Goal: Check status: Check status

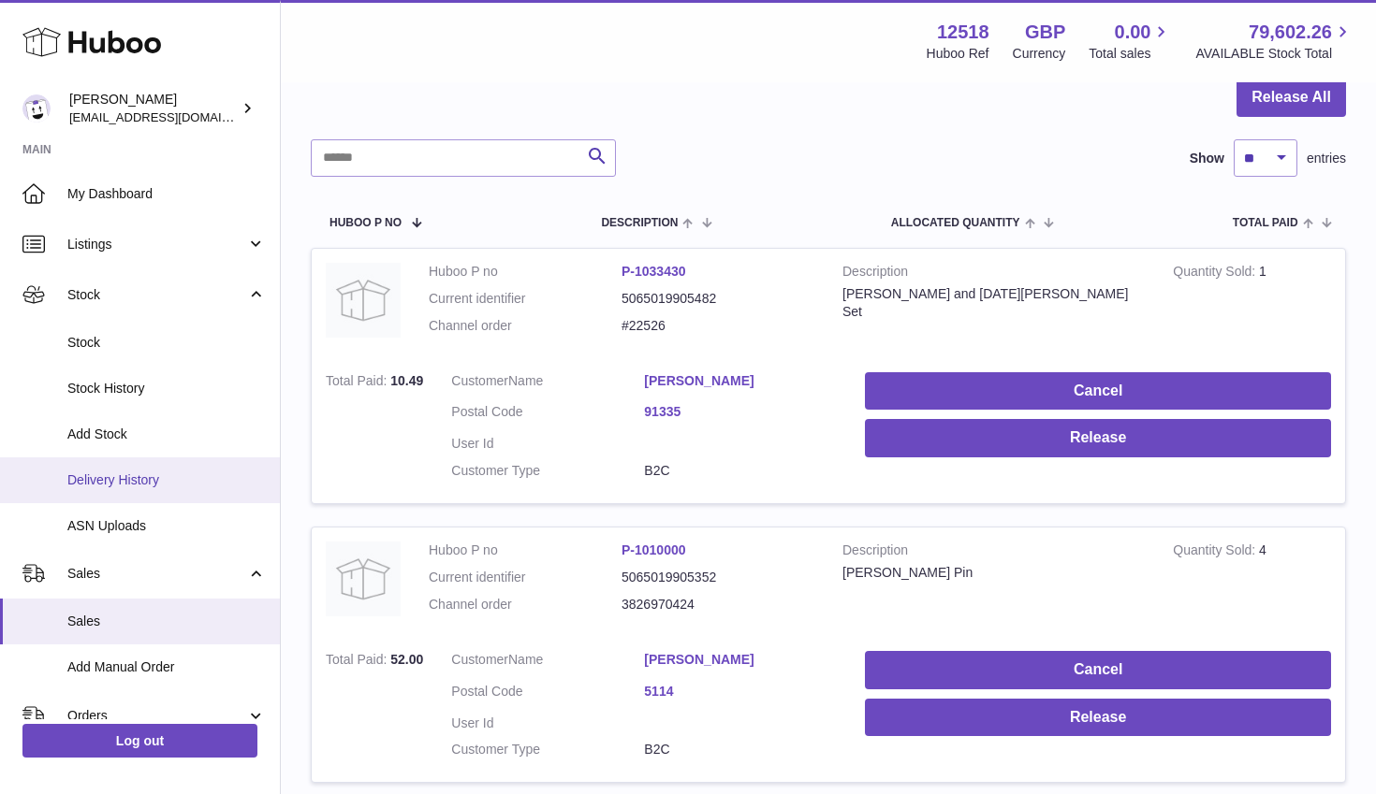
click at [125, 485] on span "Delivery History" at bounding box center [166, 481] width 198 height 18
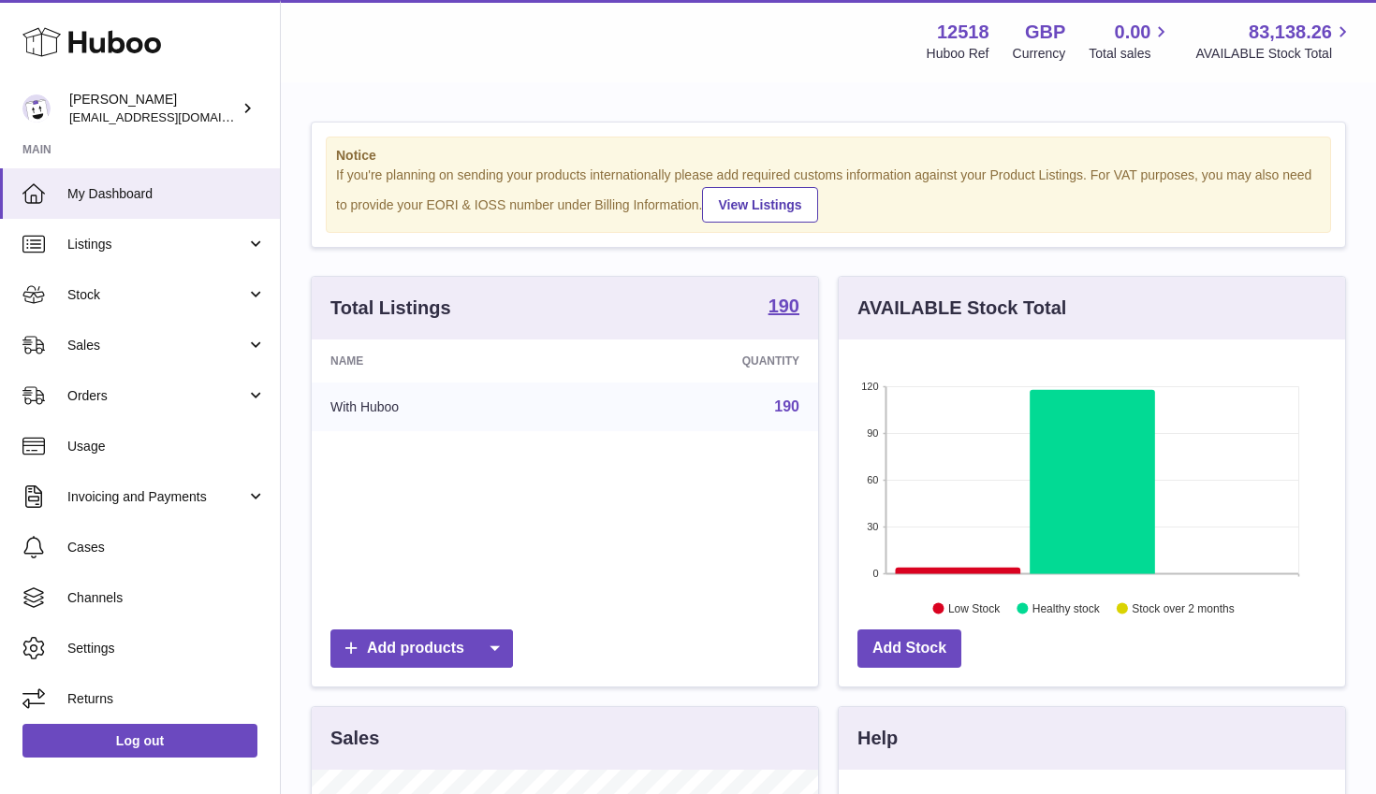
scroll to position [292, 506]
click at [80, 299] on span "Stock" at bounding box center [156, 295] width 179 height 18
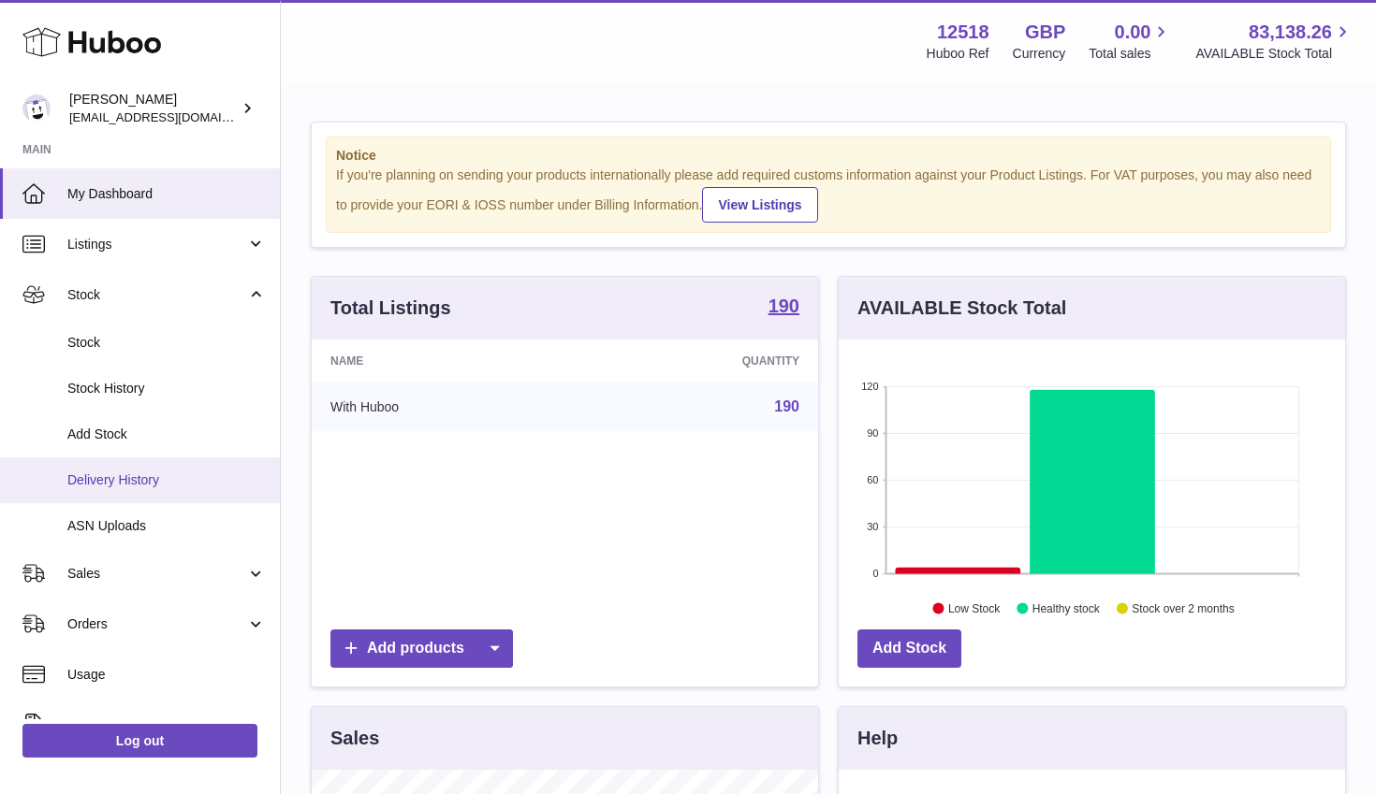
click at [129, 474] on span "Delivery History" at bounding box center [166, 481] width 198 height 18
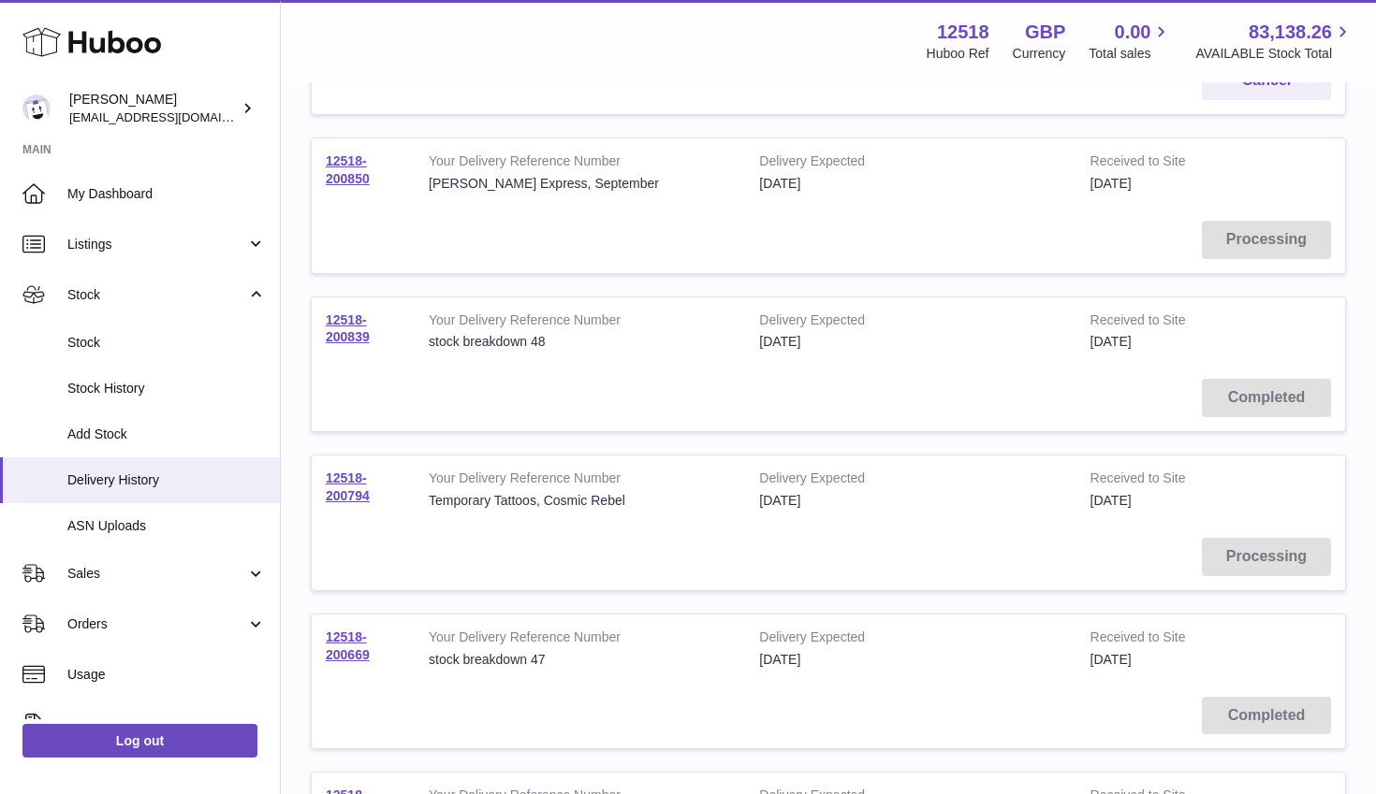
scroll to position [310, 0]
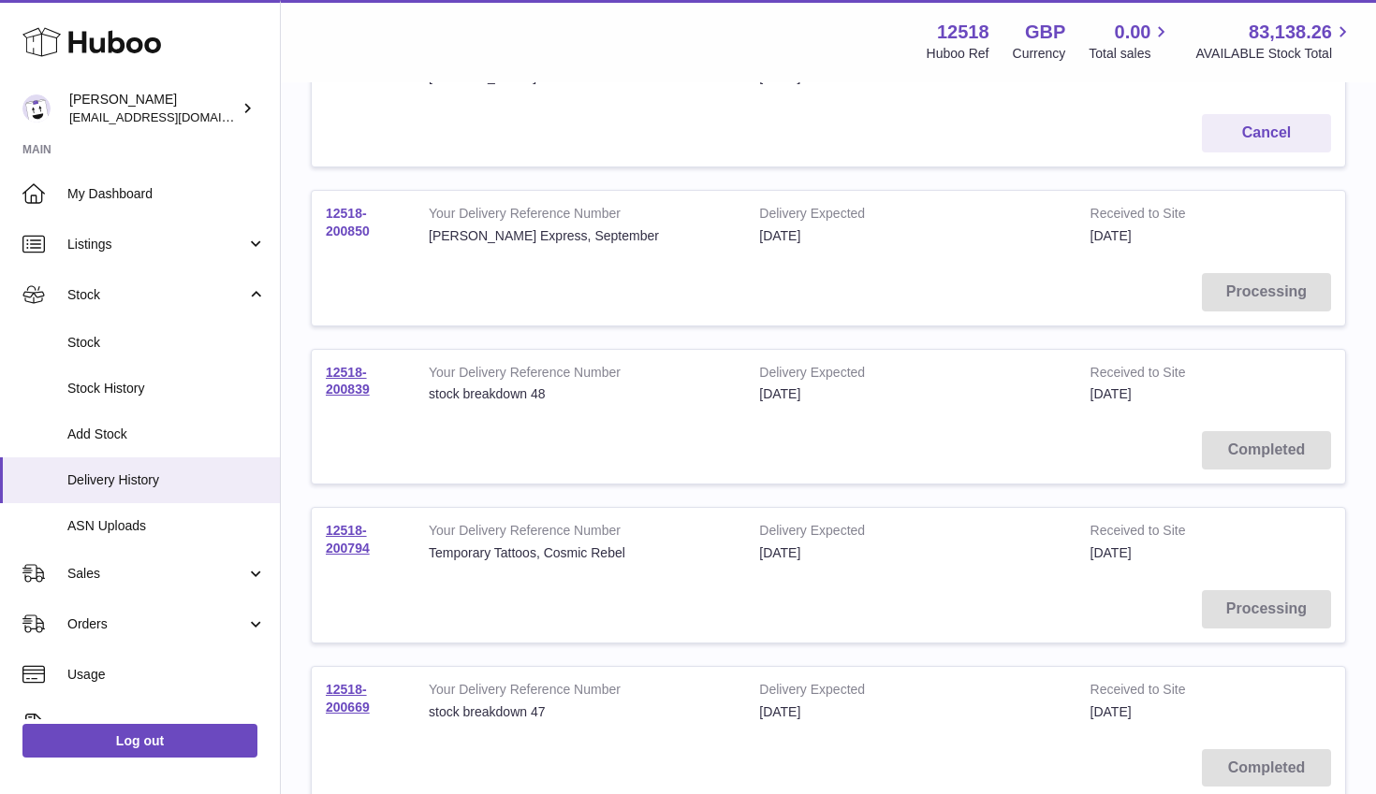
click at [345, 234] on link "12518-200850" at bounding box center [348, 222] width 44 height 33
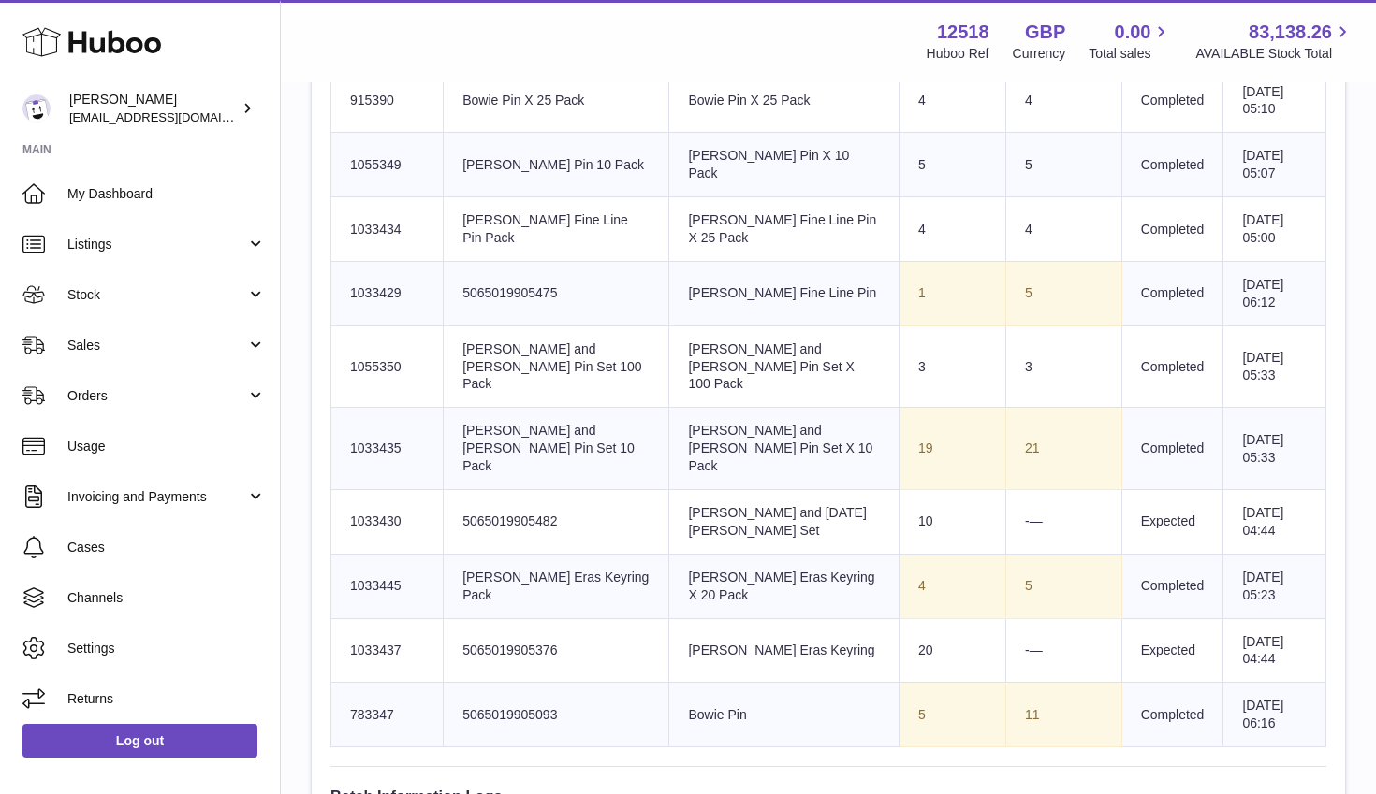
scroll to position [878, 0]
drag, startPoint x: 998, startPoint y: 292, endPoint x: 970, endPoint y: 292, distance: 27.1
click at [1006, 292] on td "5" at bounding box center [1064, 292] width 116 height 65
drag, startPoint x: 998, startPoint y: 361, endPoint x: 948, endPoint y: 361, distance: 50.5
click at [948, 361] on tr "Huboo SKU Number 1055350 Client Identifier Liam and Noel Pin Set 100 Pack Produ…" at bounding box center [828, 366] width 995 height 82
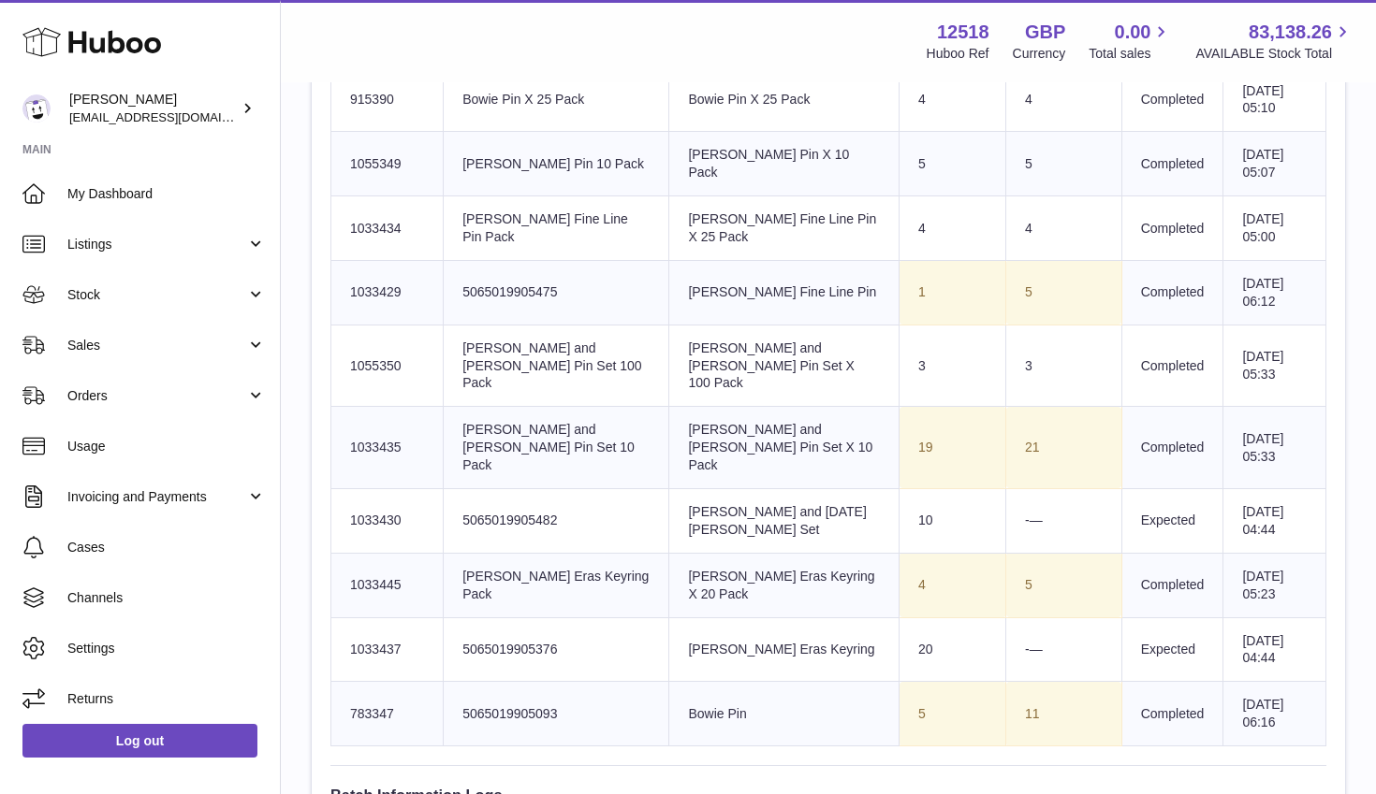
drag, startPoint x: 880, startPoint y: 417, endPoint x: 845, endPoint y: 417, distance: 34.6
click at [899, 417] on td "Sent Quantity 19" at bounding box center [952, 448] width 107 height 82
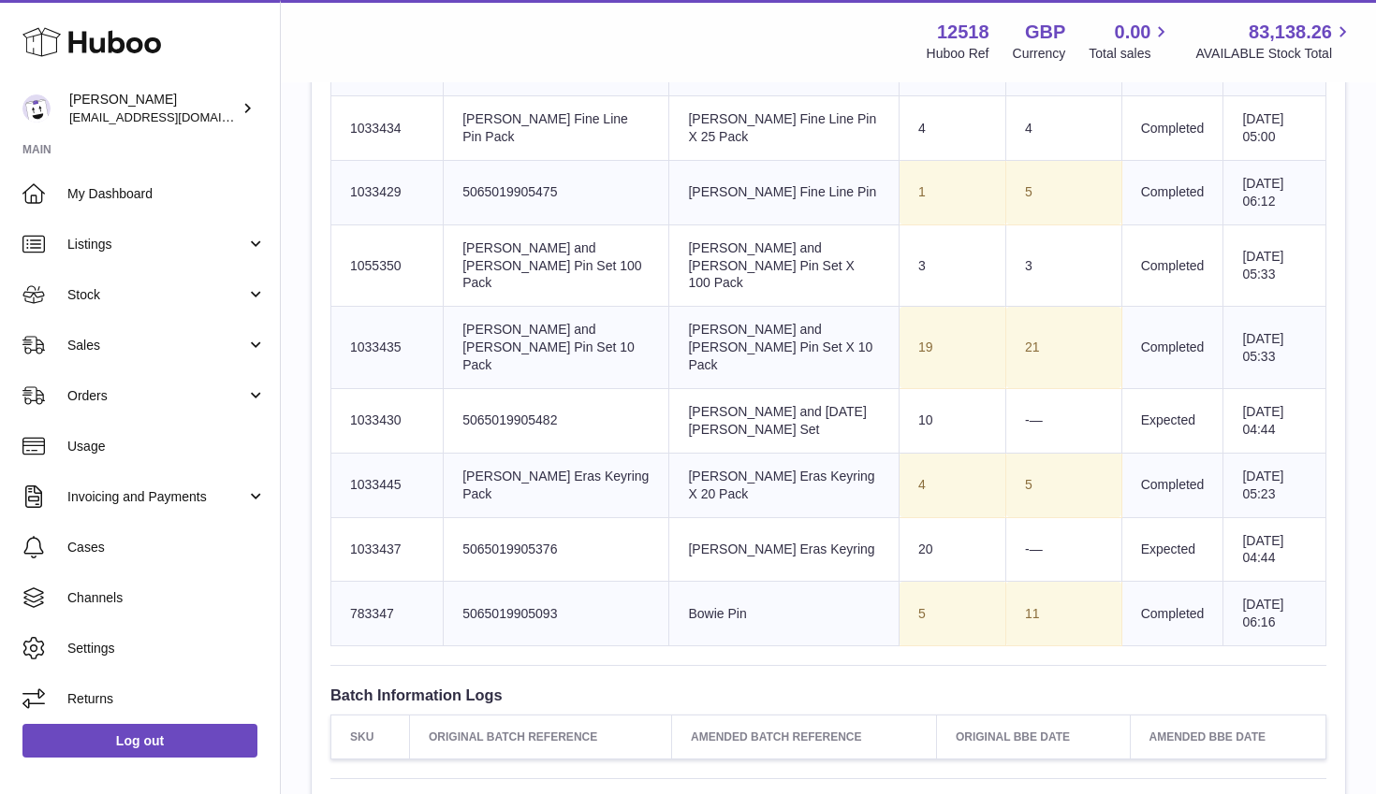
scroll to position [981, 0]
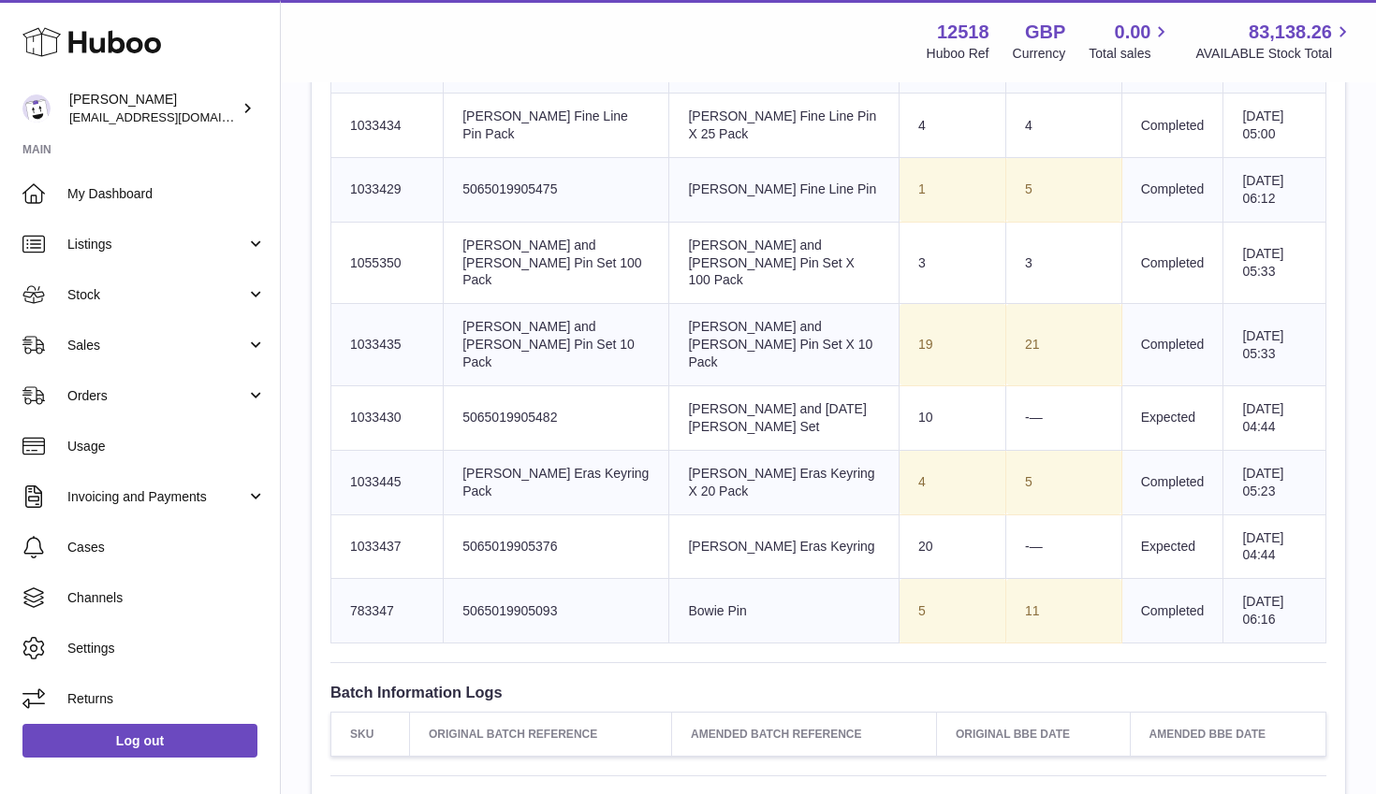
click at [899, 329] on td "Sent Quantity 19" at bounding box center [952, 345] width 107 height 82
drag, startPoint x: 899, startPoint y: 314, endPoint x: 842, endPoint y: 314, distance: 57.1
click at [842, 314] on tr "Huboo SKU Number 1033435 Client Identifier Liam and Noel Pin Set 10 Pack Produc…" at bounding box center [828, 345] width 995 height 82
click at [899, 314] on td "Sent Quantity 19" at bounding box center [952, 345] width 107 height 82
drag, startPoint x: 1002, startPoint y: 318, endPoint x: 970, endPoint y: 317, distance: 31.8
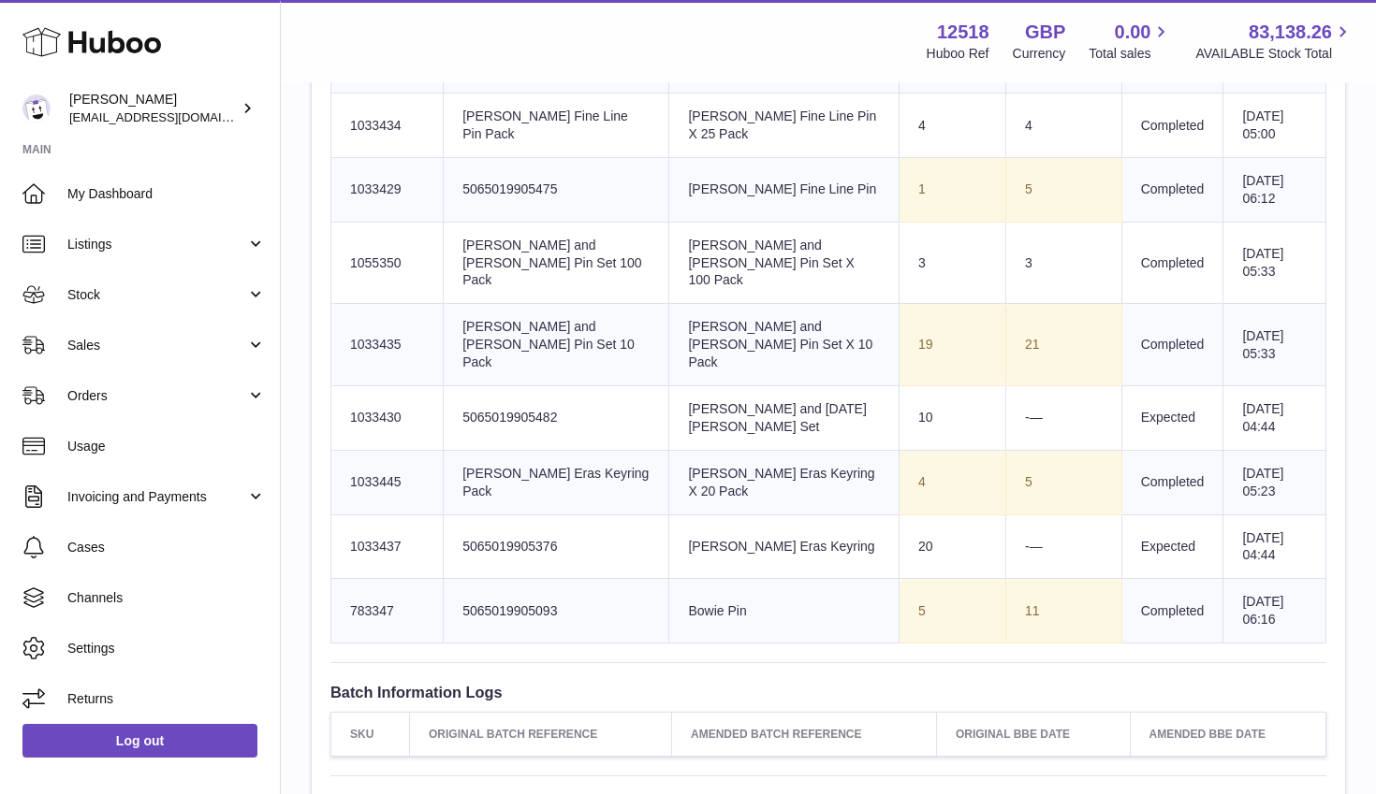
click at [1006, 317] on td "21" at bounding box center [1064, 345] width 116 height 82
drag, startPoint x: 893, startPoint y: 383, endPoint x: 858, endPoint y: 383, distance: 34.6
click at [899, 386] on td "Sent Quantity 10" at bounding box center [952, 418] width 107 height 65
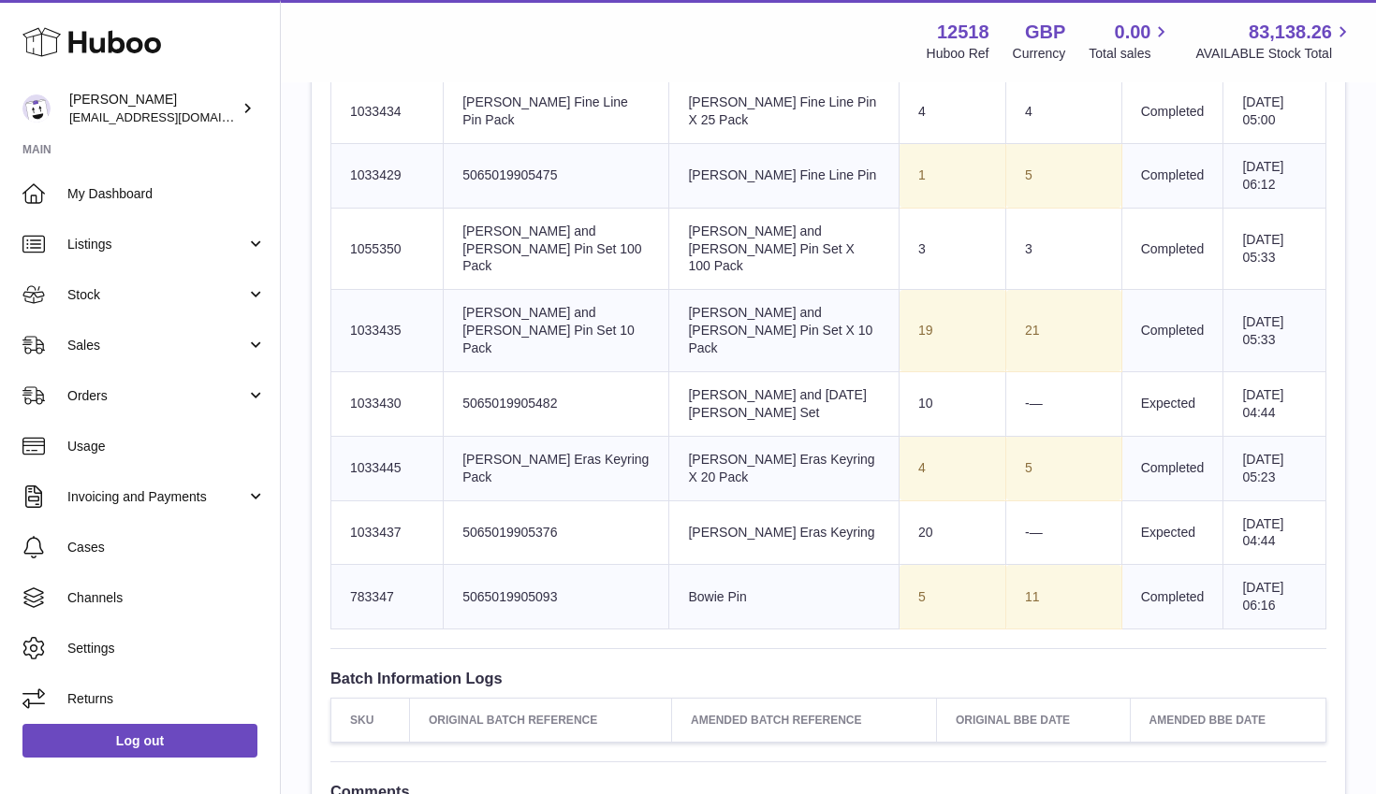
scroll to position [996, 0]
click at [899, 383] on td "Sent Quantity 10" at bounding box center [952, 403] width 107 height 65
drag, startPoint x: 776, startPoint y: 363, endPoint x: 923, endPoint y: 363, distance: 146.9
click at [923, 371] on tr "Huboo SKU Number 1033430 Client Identifier 5065019905482 Product title Liam and…" at bounding box center [828, 403] width 995 height 65
click at [923, 371] on td "Sent Quantity 10" at bounding box center [952, 403] width 107 height 65
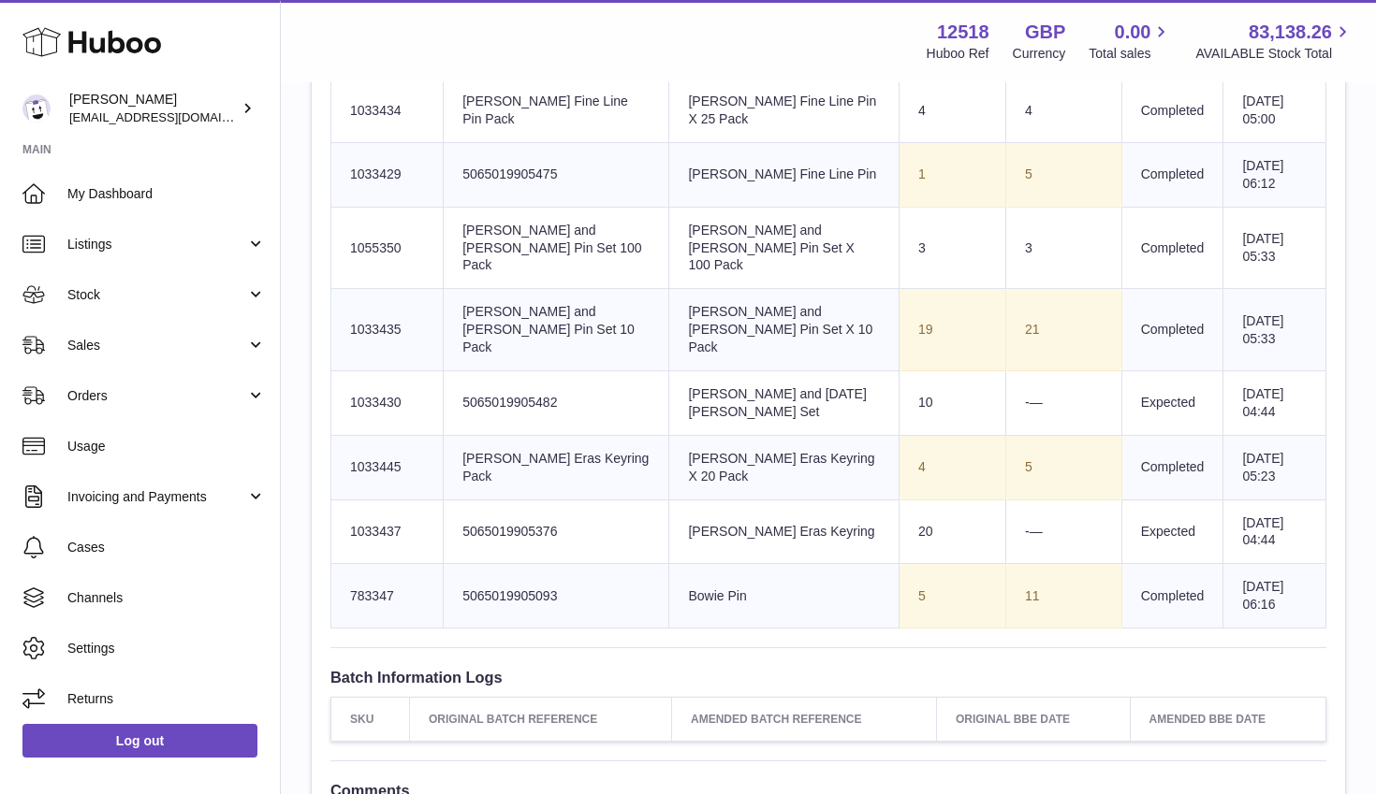
drag, startPoint x: 904, startPoint y: 433, endPoint x: 814, endPoint y: 432, distance: 89.8
click at [814, 435] on tr "Huboo SKU Number 1033445 Client Identifier Taylor Eras Keyring Pack Product tit…" at bounding box center [828, 467] width 995 height 65
click at [814, 435] on td "Product title Taylor Eras Keyring X 20 Pack" at bounding box center [784, 467] width 230 height 65
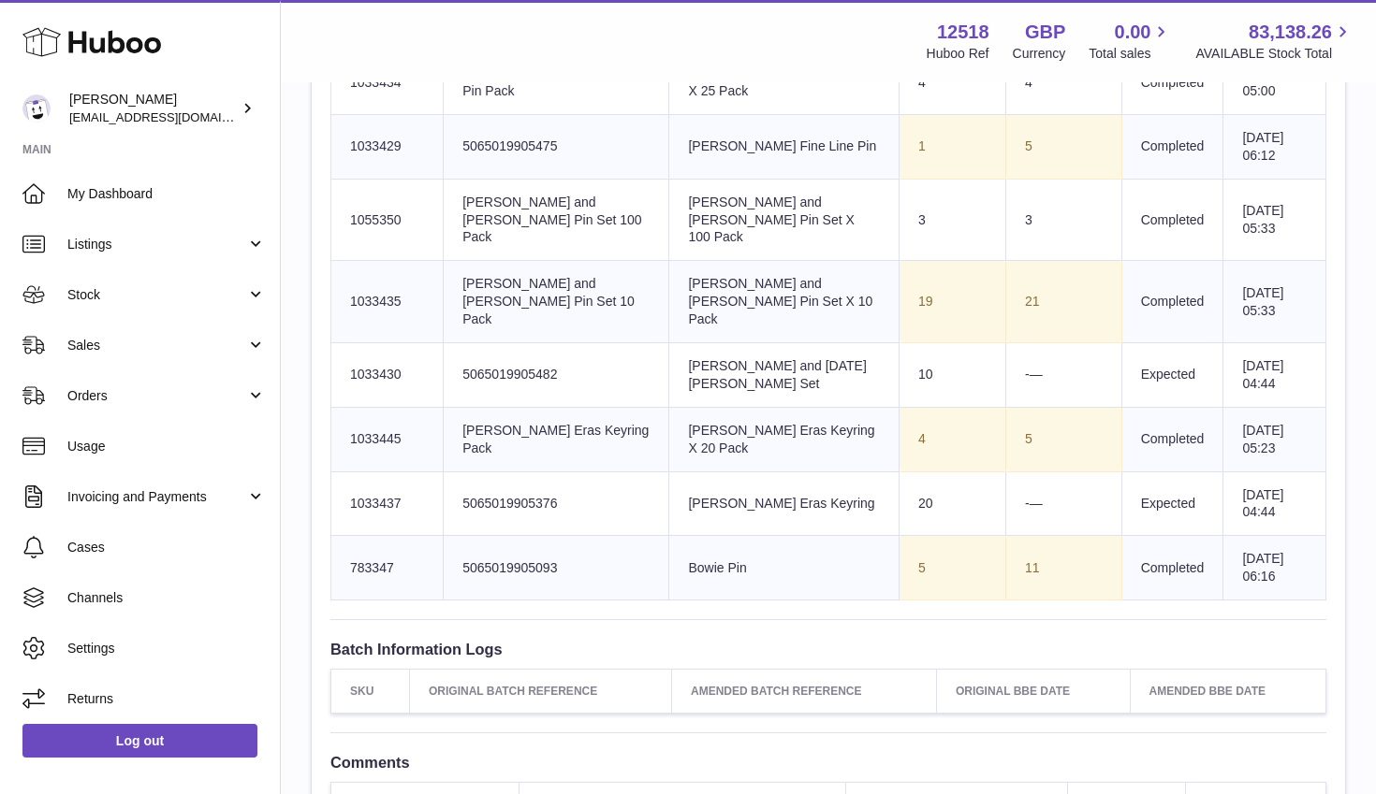
drag, startPoint x: 875, startPoint y: 403, endPoint x: 855, endPoint y: 403, distance: 19.7
click at [899, 407] on td "Sent Quantity 4" at bounding box center [952, 439] width 107 height 65
drag, startPoint x: 1018, startPoint y: 406, endPoint x: 955, endPoint y: 406, distance: 62.7
click at [955, 407] on tr "Huboo SKU Number 1033445 Client Identifier Taylor Eras Keyring Pack Product tit…" at bounding box center [828, 439] width 995 height 65
drag, startPoint x: 868, startPoint y: 405, endPoint x: 821, endPoint y: 405, distance: 47.7
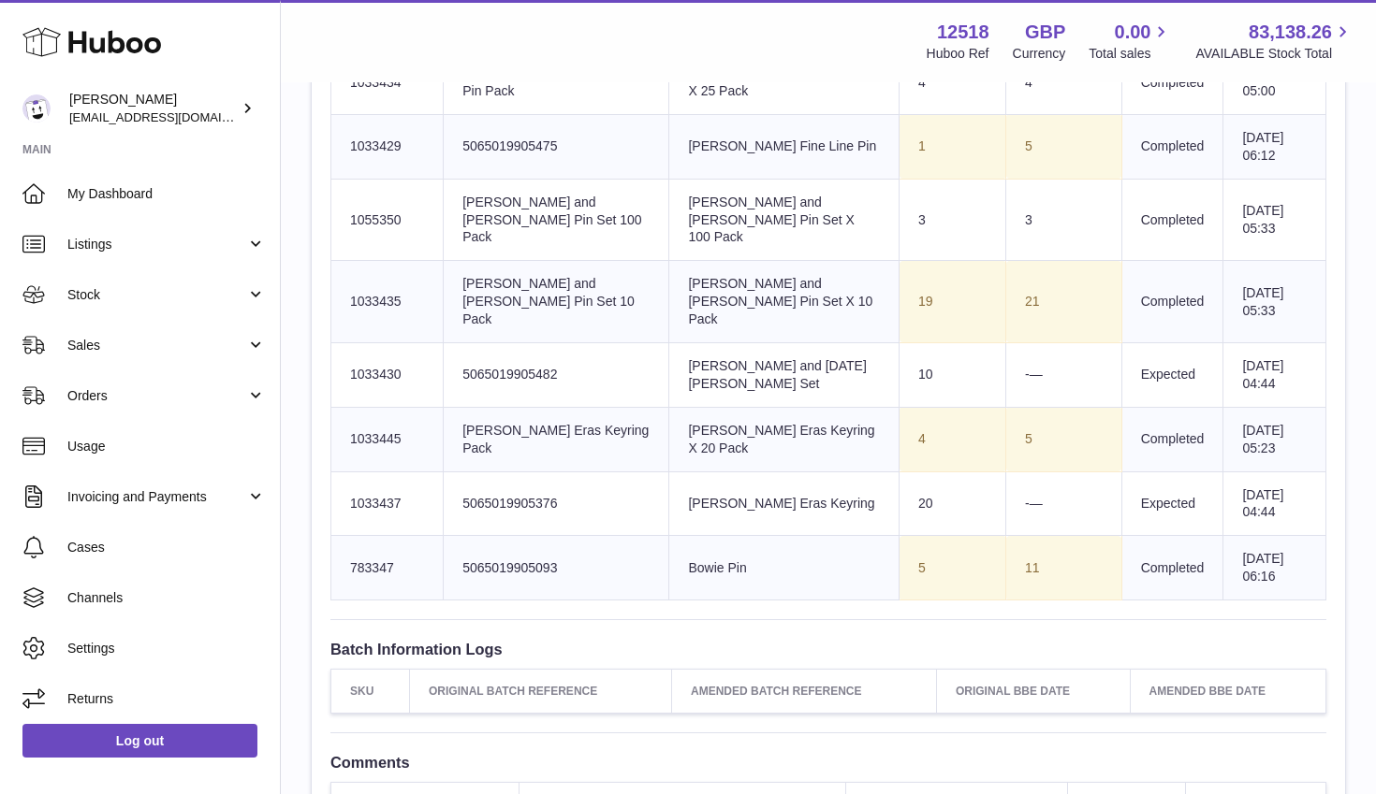
click at [821, 407] on tr "Huboo SKU Number 1033445 Client Identifier Taylor Eras Keyring Pack Product tit…" at bounding box center [828, 439] width 995 height 65
drag, startPoint x: 889, startPoint y: 467, endPoint x: 838, endPoint y: 467, distance: 51.5
click at [836, 472] on tr "Huboo SKU Number 1033437 Client Identifier 5065019905376 Product title Taylor E…" at bounding box center [828, 504] width 995 height 65
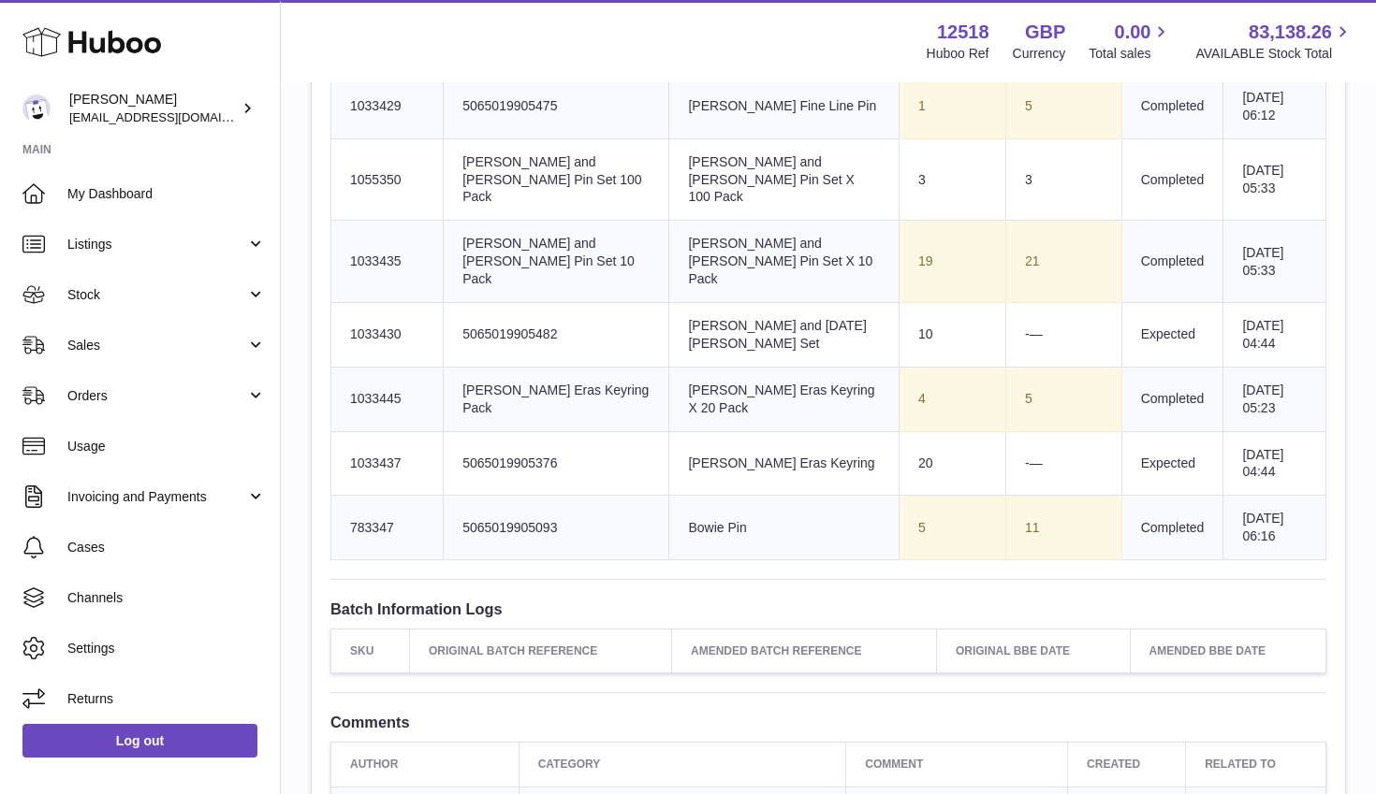
scroll to position [1066, 0]
drag, startPoint x: 903, startPoint y: 491, endPoint x: 803, endPoint y: 491, distance: 100.1
click at [803, 494] on tr "Huboo SKU Number 783347 Client Identifier 5065019905093 Product title Bowie Pin…" at bounding box center [828, 526] width 995 height 65
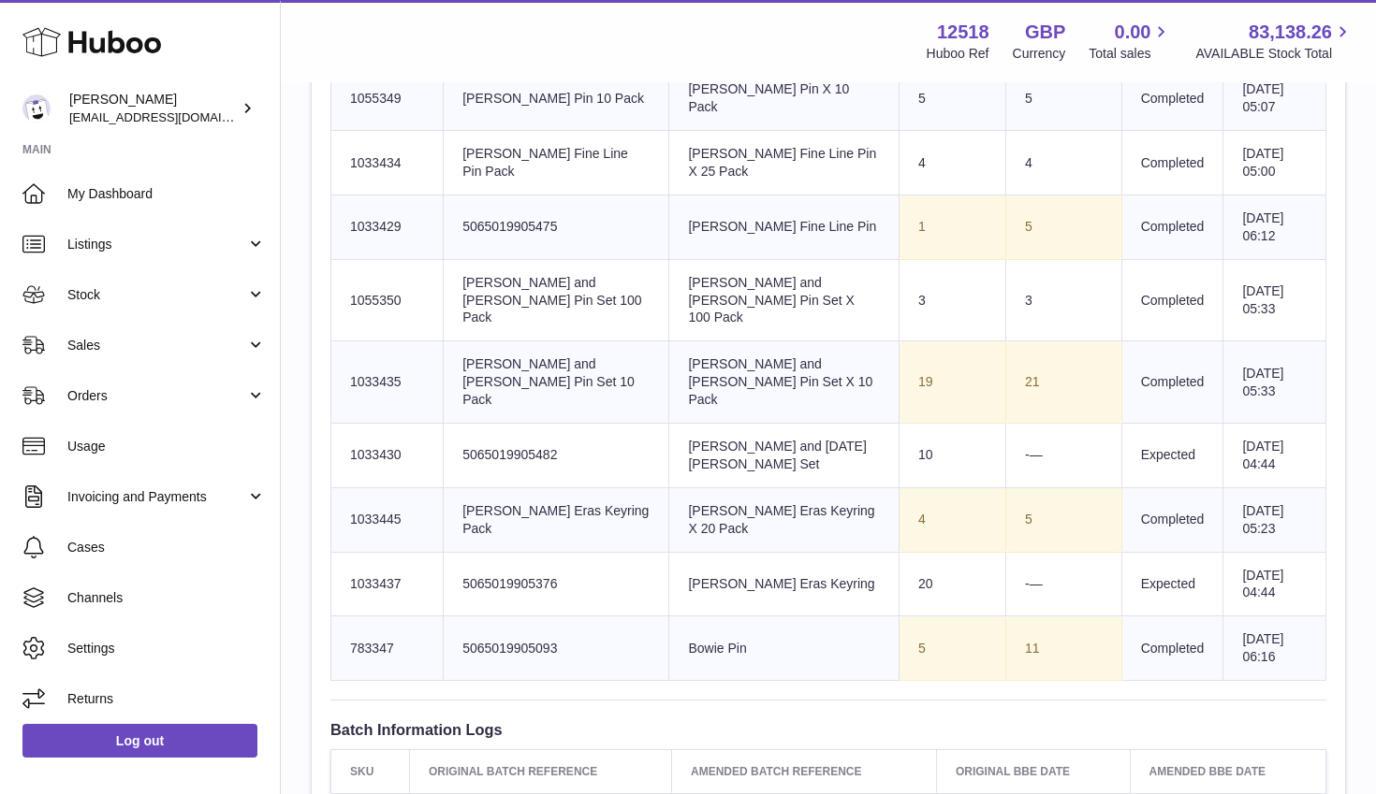
scroll to position [946, 0]
click at [803, 491] on td "Product title Taylor Eras Keyring X 20 Pack" at bounding box center [784, 517] width 230 height 65
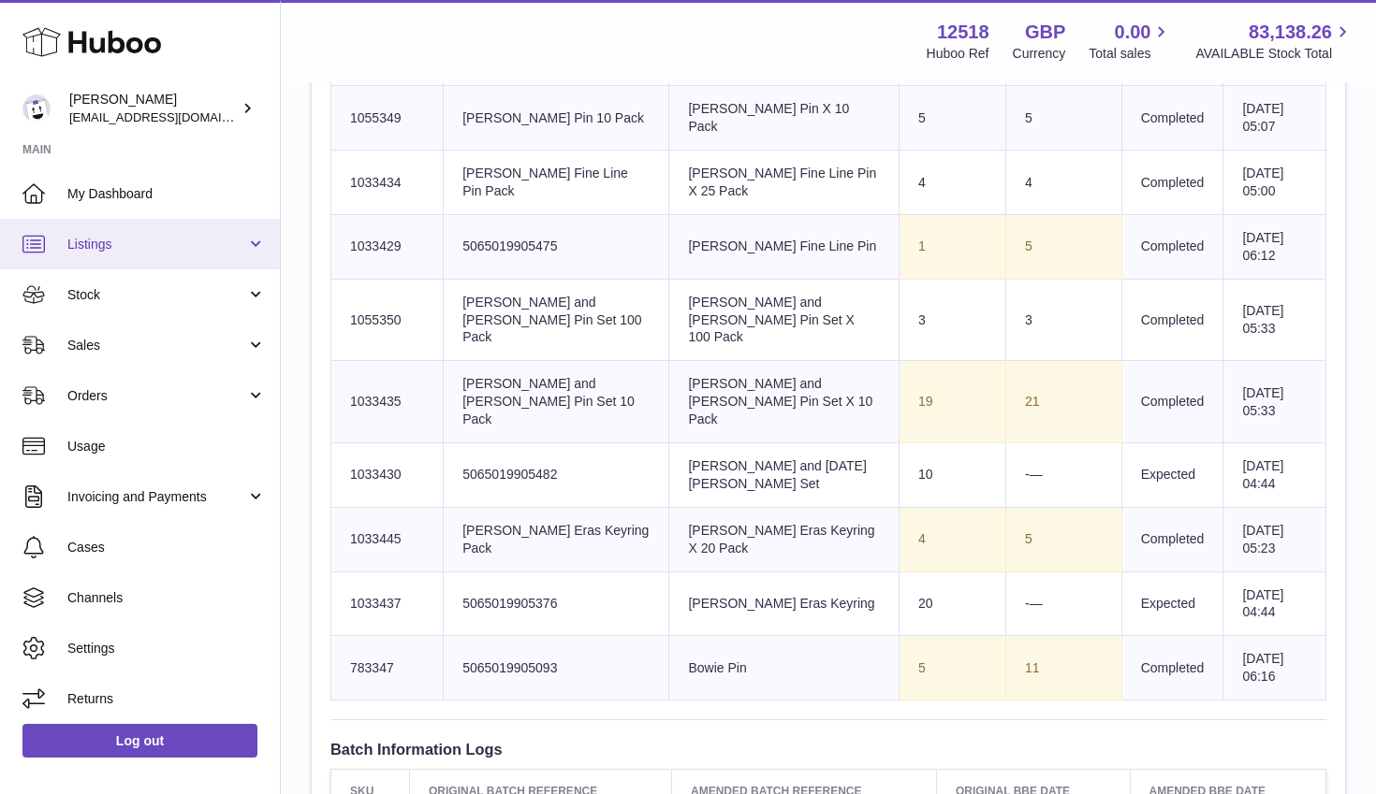
scroll to position [925, 0]
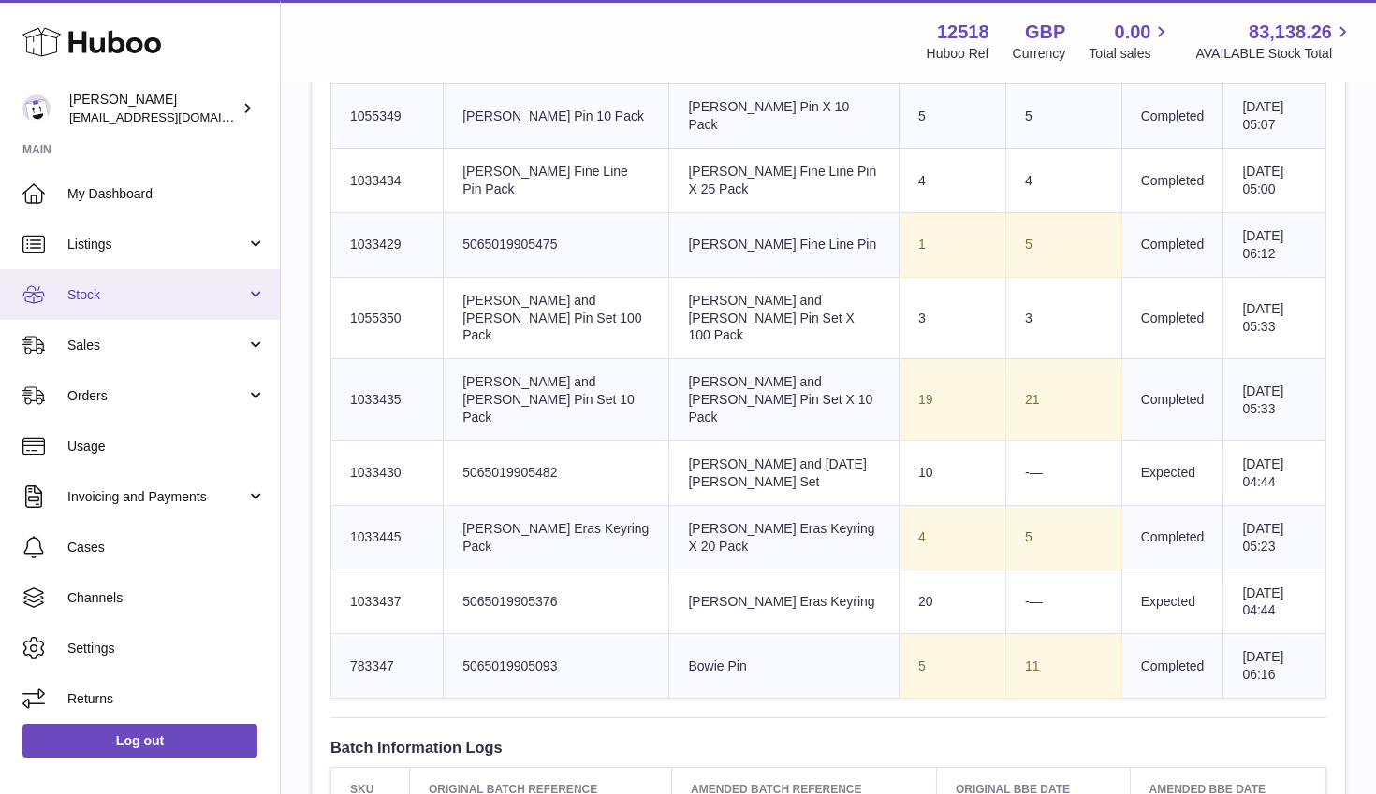
click at [107, 280] on link "Stock" at bounding box center [140, 295] width 280 height 51
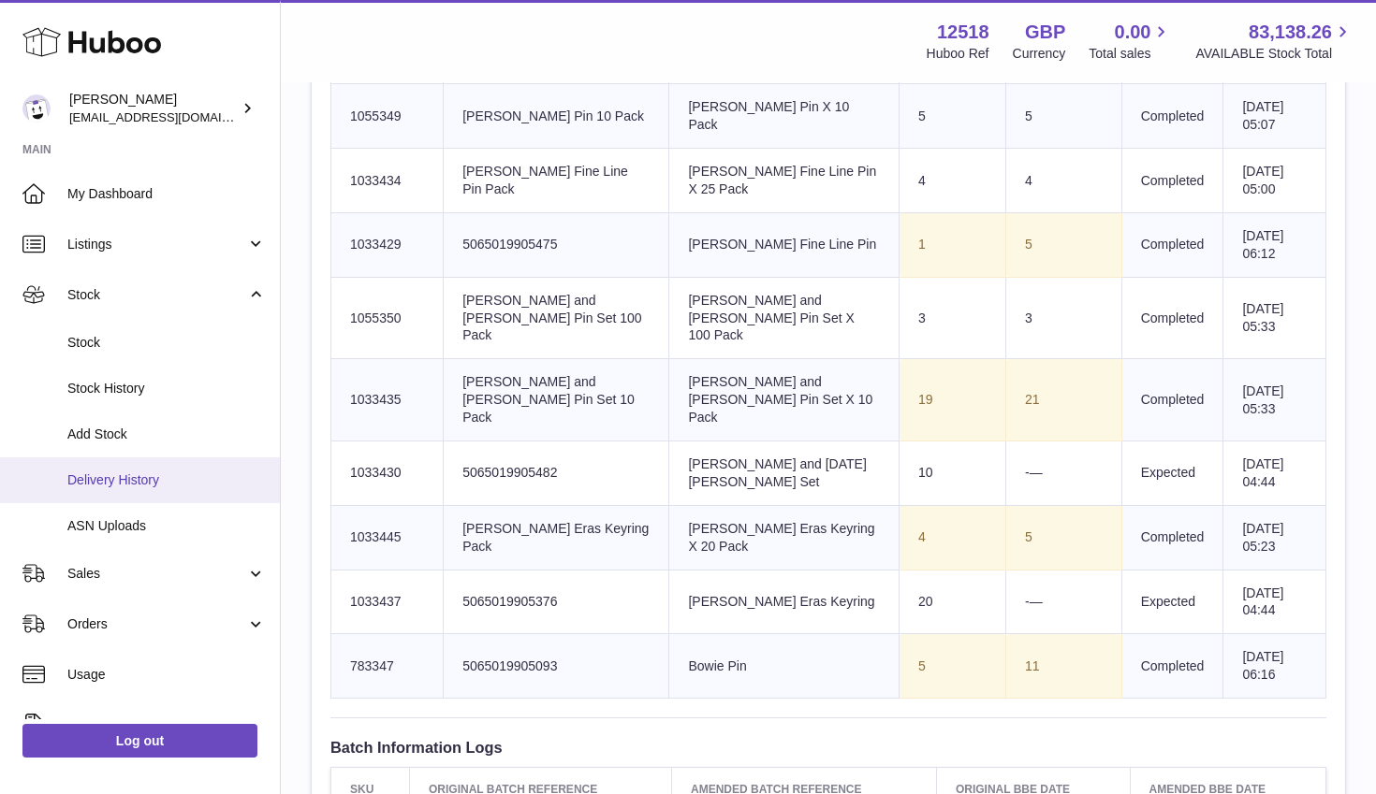
click at [114, 482] on span "Delivery History" at bounding box center [166, 481] width 198 height 18
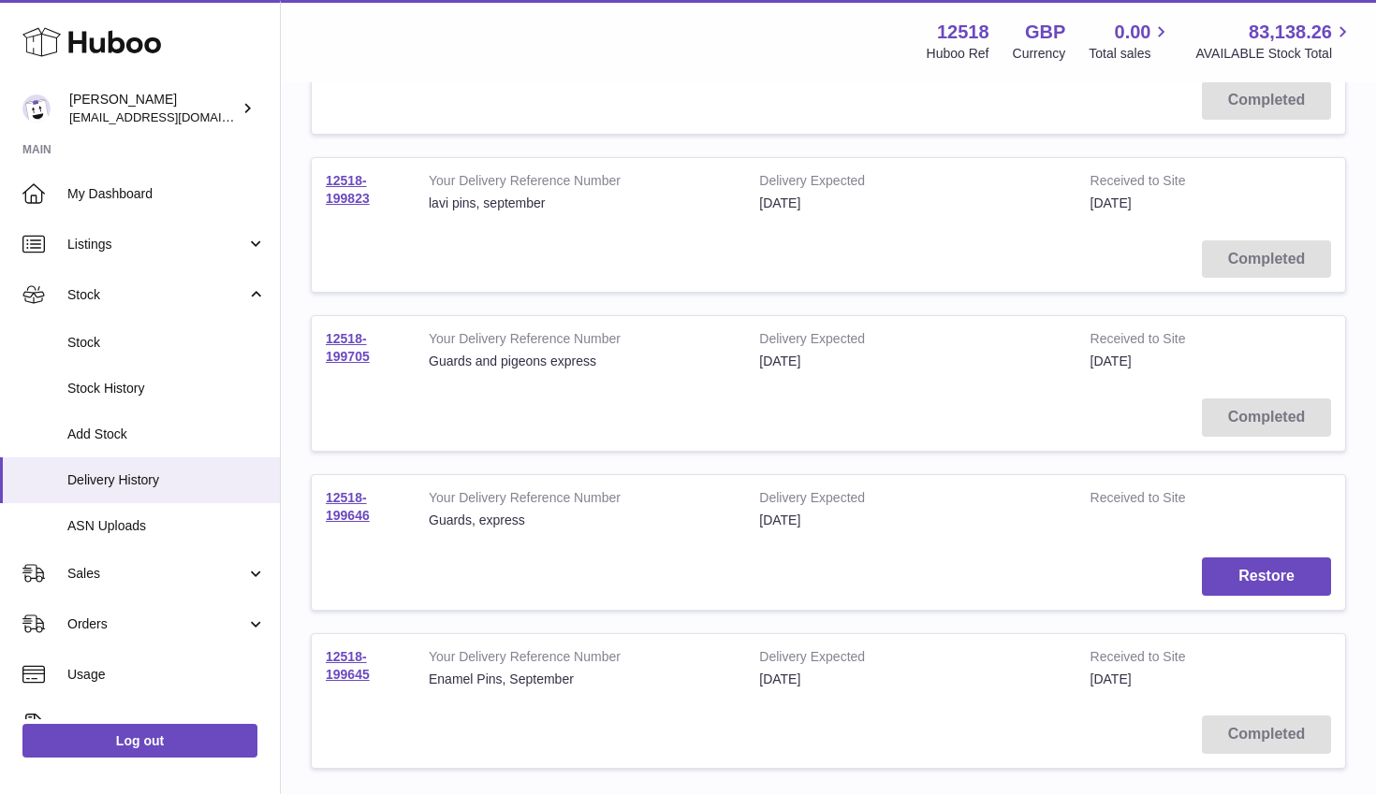
scroll to position [1329, 0]
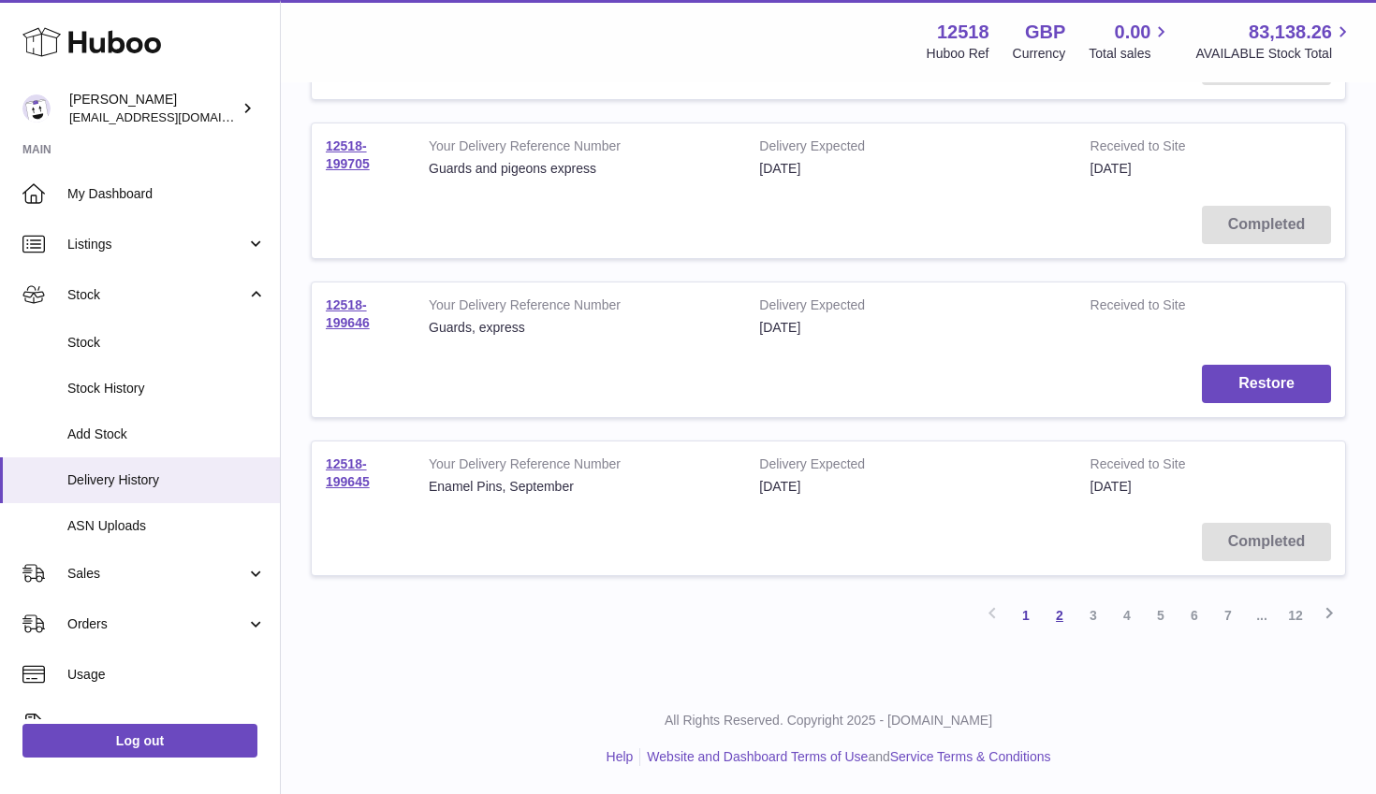
click at [1053, 614] on link "2" at bounding box center [1059, 616] width 34 height 34
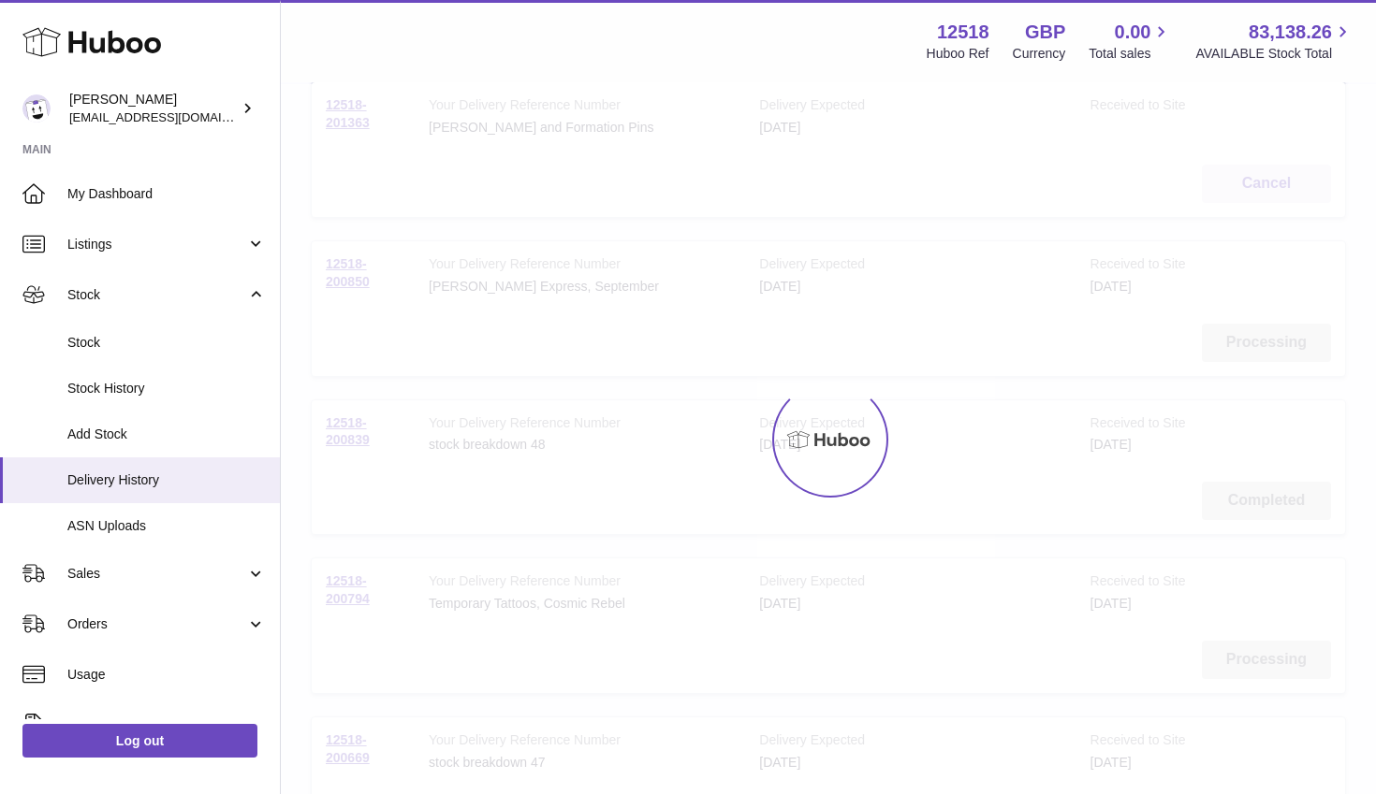
scroll to position [84, 0]
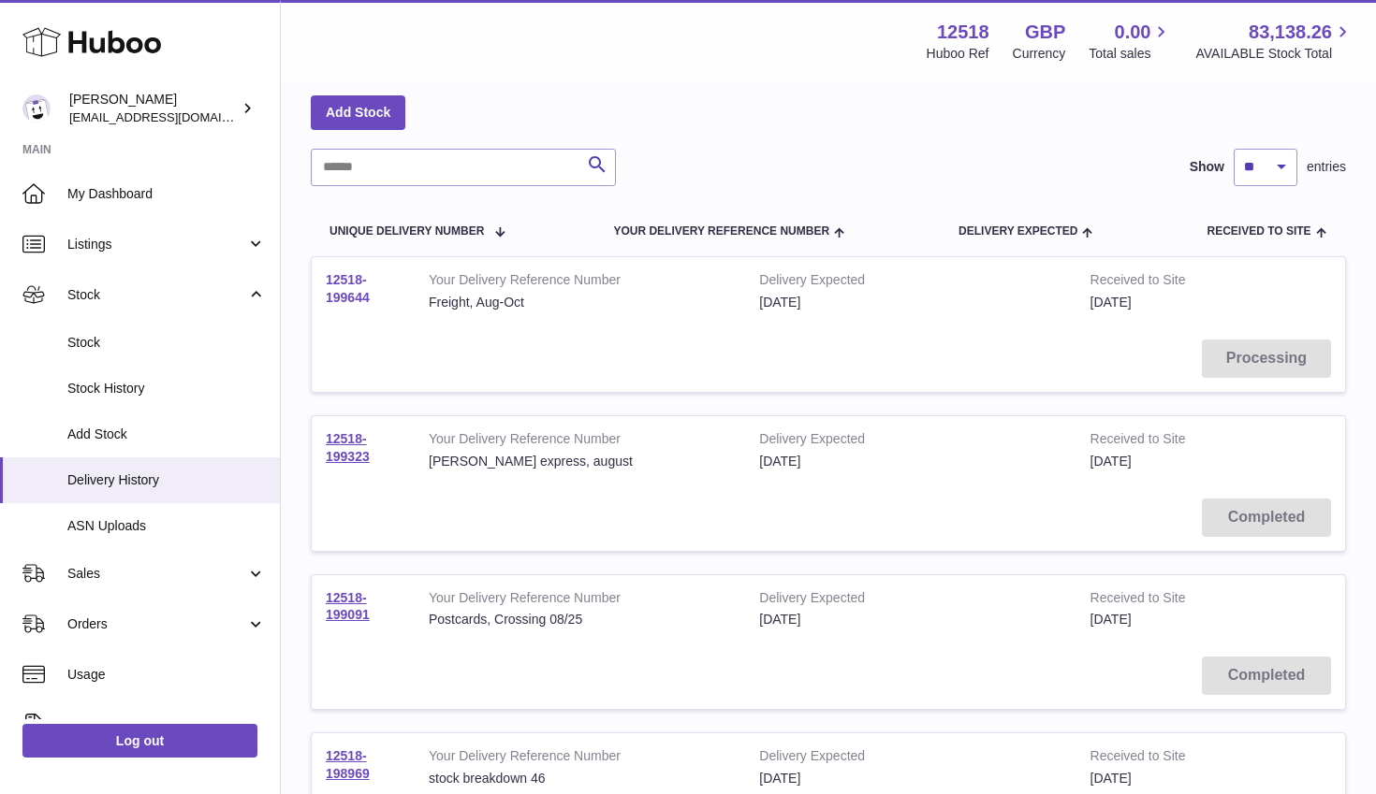
click at [350, 297] on link "12518-199644" at bounding box center [348, 288] width 44 height 33
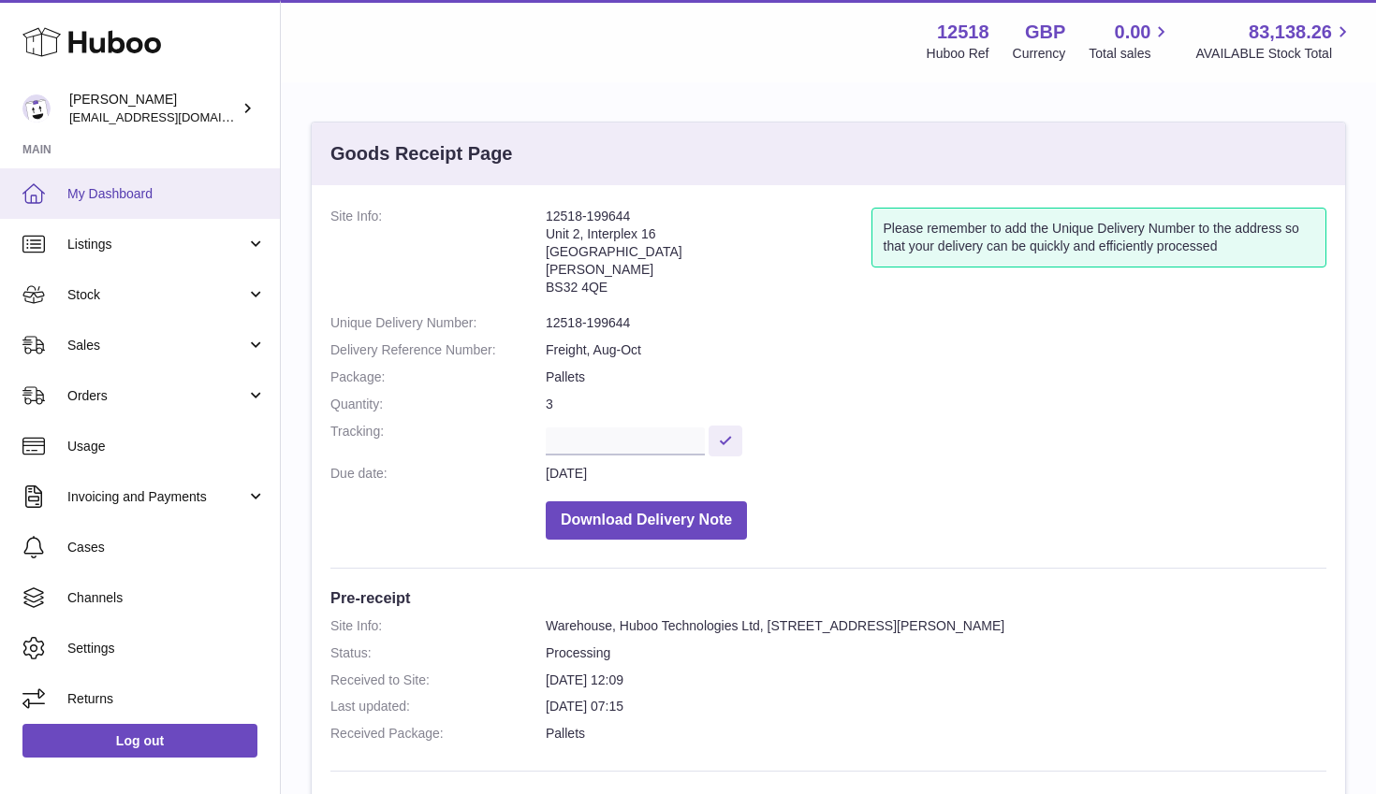
click at [110, 195] on span "My Dashboard" at bounding box center [166, 194] width 198 height 18
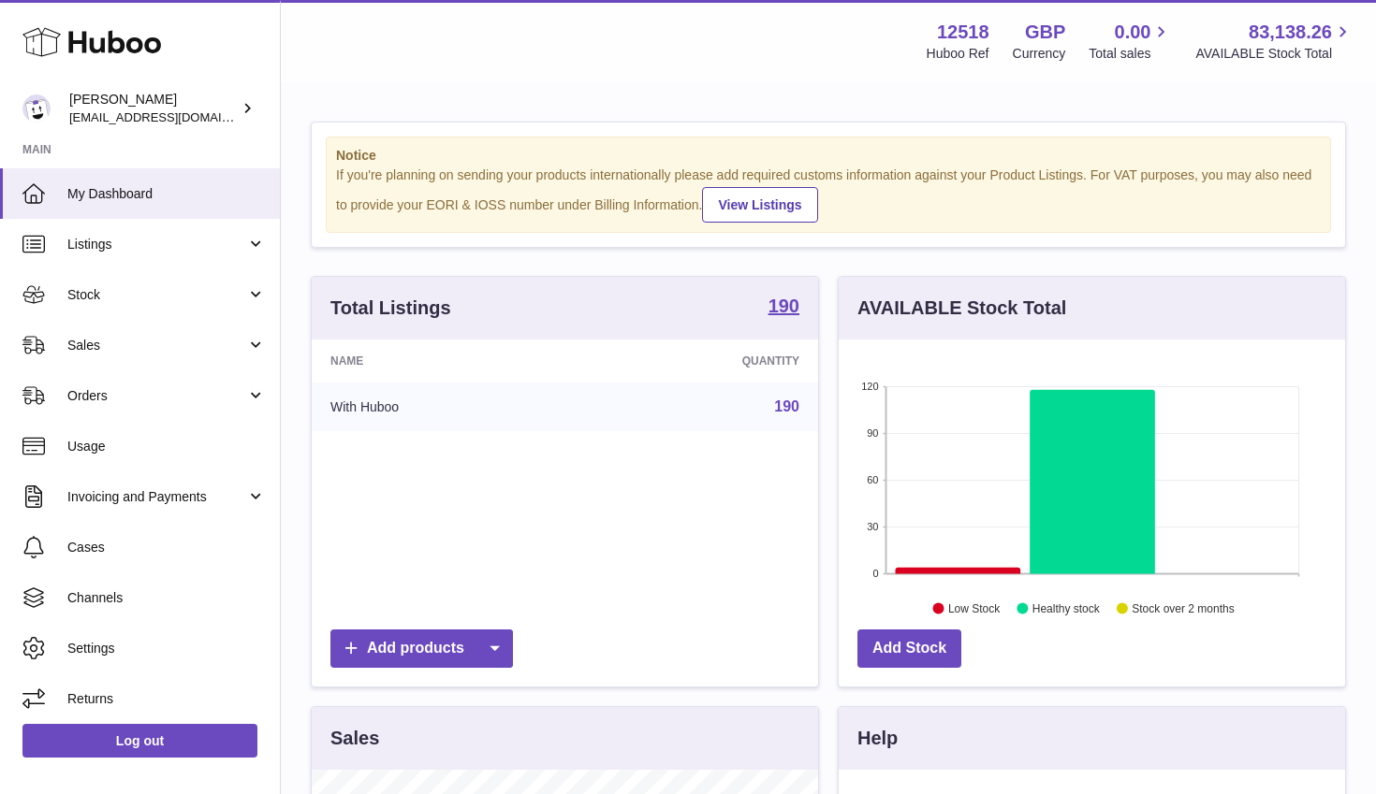
scroll to position [292, 506]
